Goal: Task Accomplishment & Management: Manage account settings

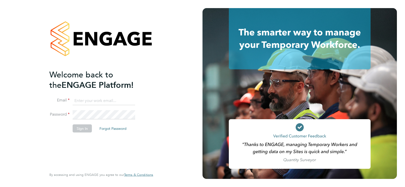
type input "[PERSON_NAME][EMAIL_ADDRESS][PERSON_NAME][DOMAIN_NAME]"
click at [89, 150] on div "Welcome back to the ENGAGE Platform! Email richard.harris@ncclondon.ac.uk Passw…" at bounding box center [98, 118] width 99 height 99
click at [82, 128] on button "Sign In" at bounding box center [82, 128] width 19 height 8
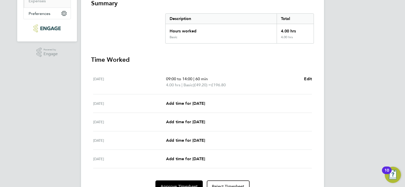
scroll to position [96, 0]
click at [308, 77] on span "Edit" at bounding box center [308, 78] width 8 height 5
select select "60"
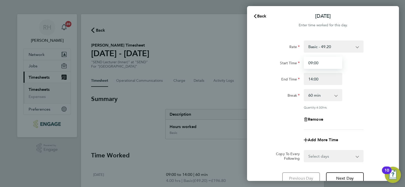
click at [318, 64] on input "09:00" at bounding box center [323, 63] width 38 height 12
type input "09:30"
click at [379, 92] on div "Break 0 min 15 min 30 min 45 min 60 min 75 min 90 min" at bounding box center [323, 95] width 128 height 12
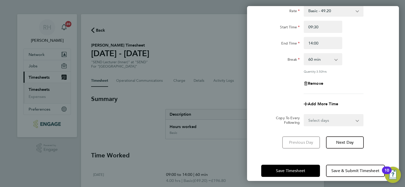
scroll to position [42, 0]
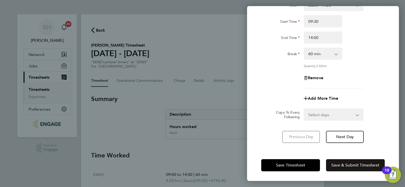
click at [357, 165] on span "Save & Submit Timesheet" at bounding box center [355, 165] width 48 height 5
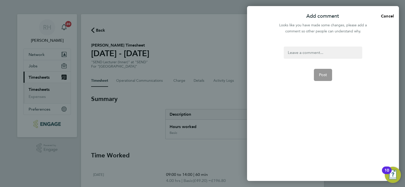
click at [297, 53] on div at bounding box center [323, 53] width 78 height 12
click at [323, 54] on div at bounding box center [323, 53] width 78 height 12
click at [328, 74] on button "Post" at bounding box center [323, 75] width 18 height 12
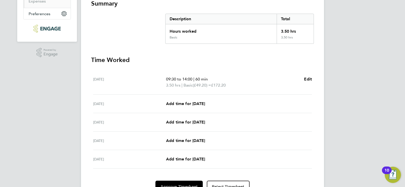
scroll to position [122, 0]
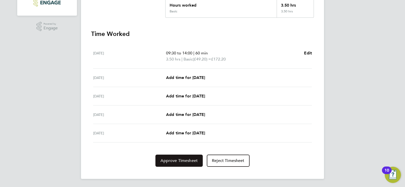
click at [185, 162] on span "Approve Timesheet" at bounding box center [179, 160] width 37 height 5
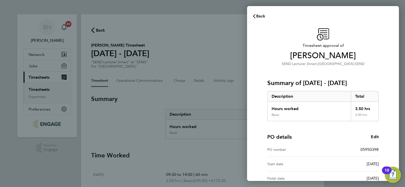
click at [262, 17] on span "Back" at bounding box center [260, 16] width 9 height 5
